Goal: Information Seeking & Learning: Stay updated

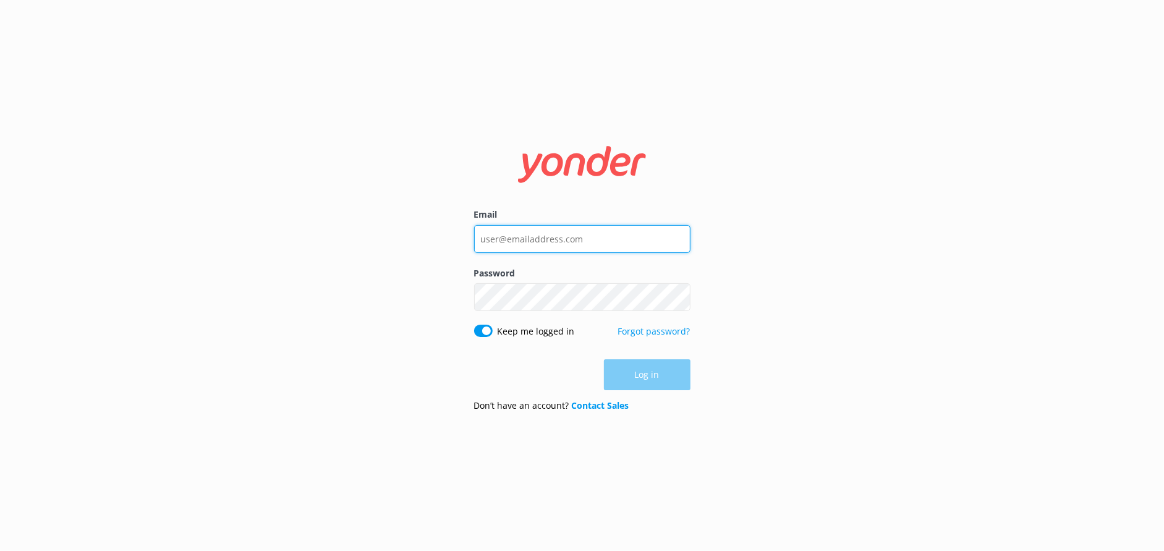
type input "[EMAIL_ADDRESS][DOMAIN_NAME]"
click at [645, 370] on div "Log in" at bounding box center [582, 374] width 216 height 31
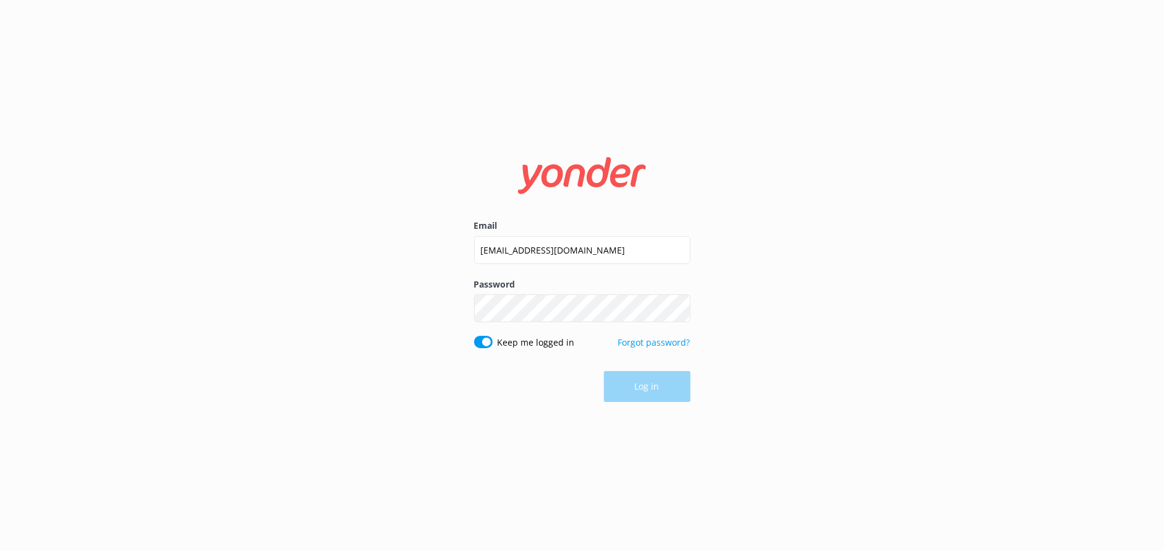
click at [628, 380] on button "Log in" at bounding box center [647, 386] width 87 height 31
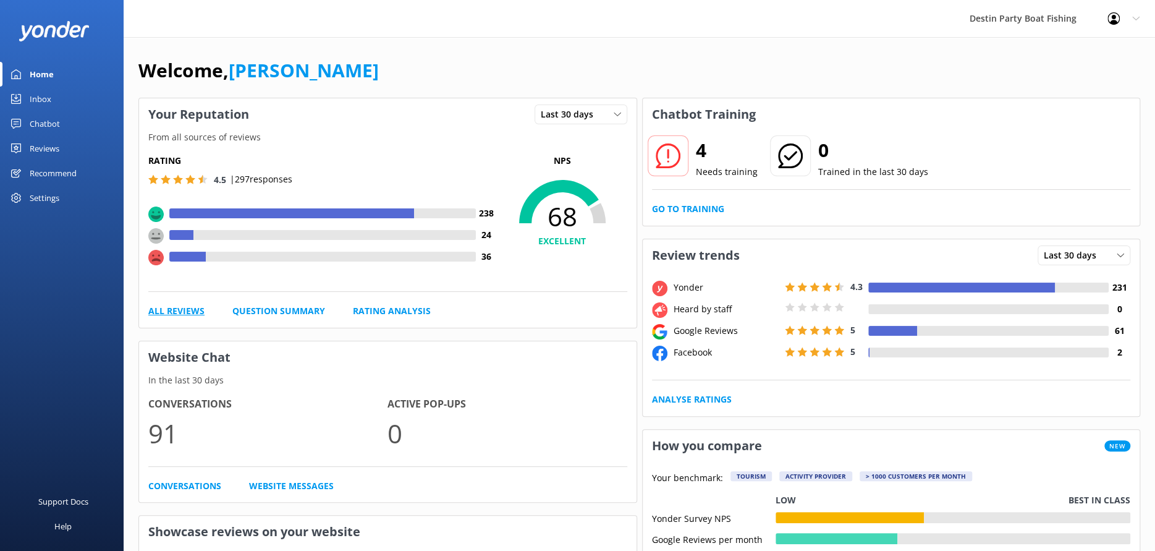
click at [184, 312] on link "All Reviews" at bounding box center [176, 311] width 56 height 14
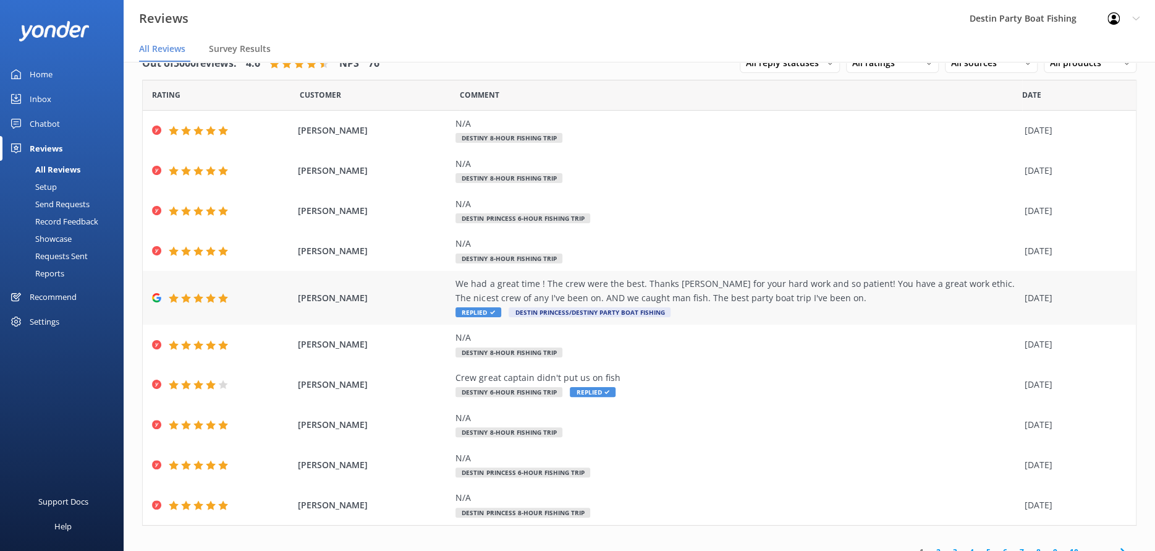
scroll to position [41, 0]
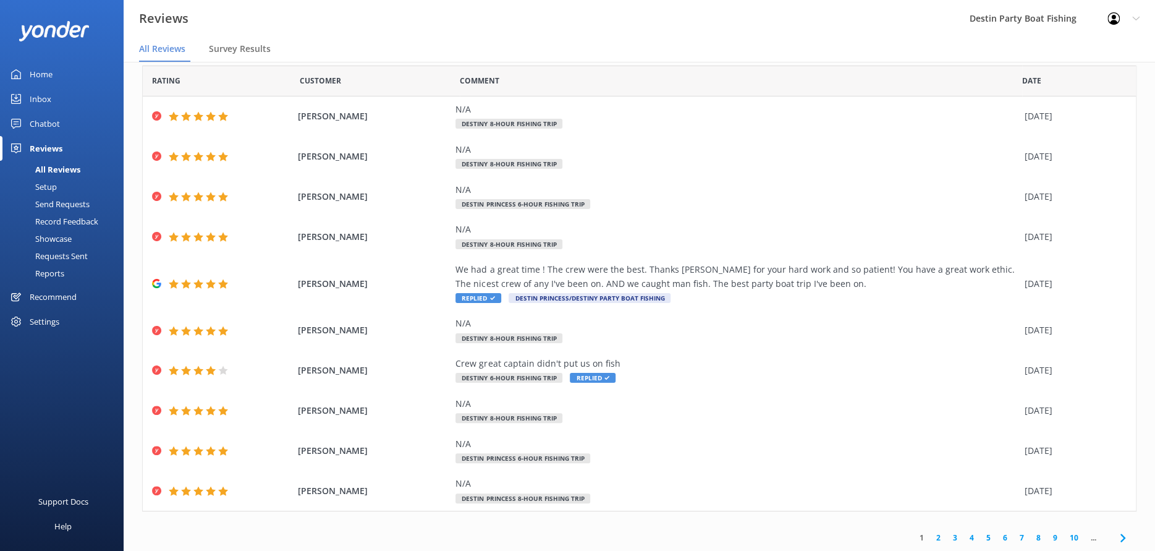
click at [930, 535] on link "2" at bounding box center [938, 538] width 17 height 12
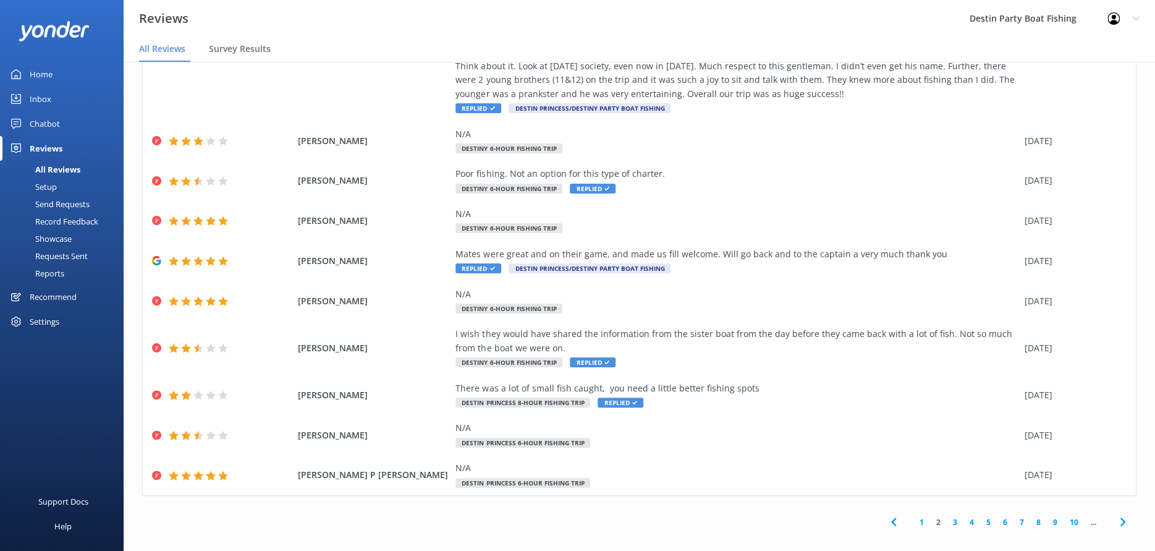
scroll to position [25, 0]
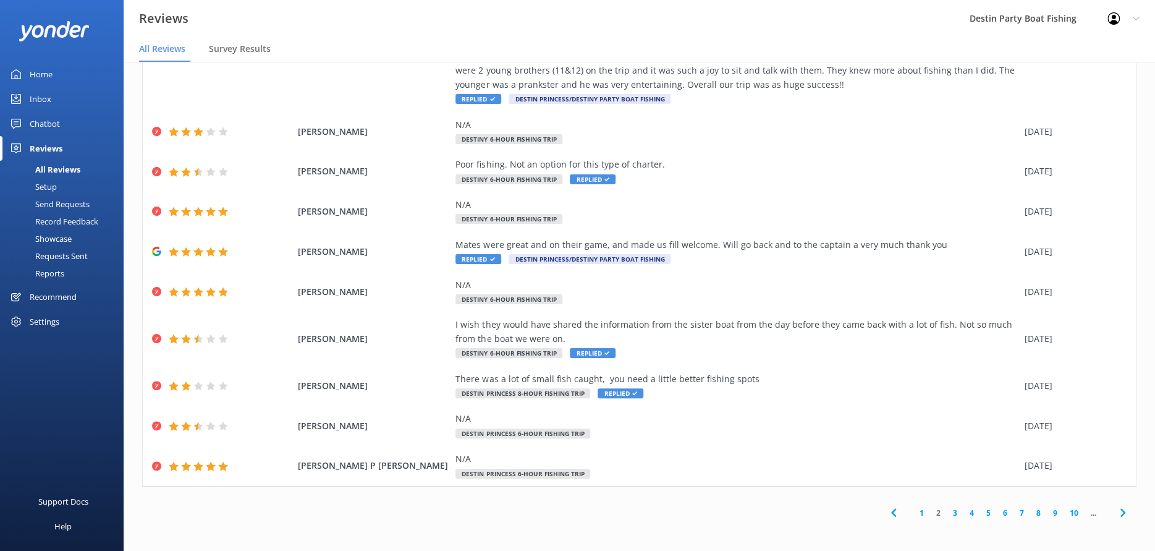
click at [915, 511] on link "1" at bounding box center [922, 513] width 17 height 12
